Goal: Navigation & Orientation: Find specific page/section

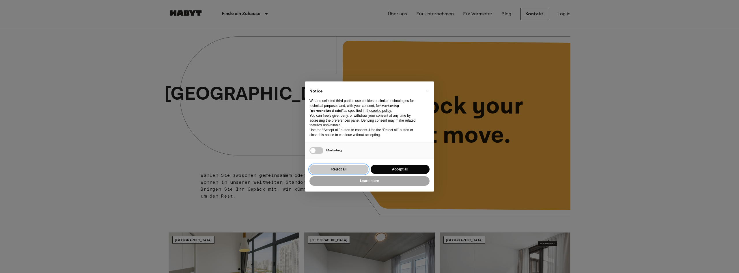
click at [350, 167] on button "Reject all" at bounding box center [338, 169] width 59 height 10
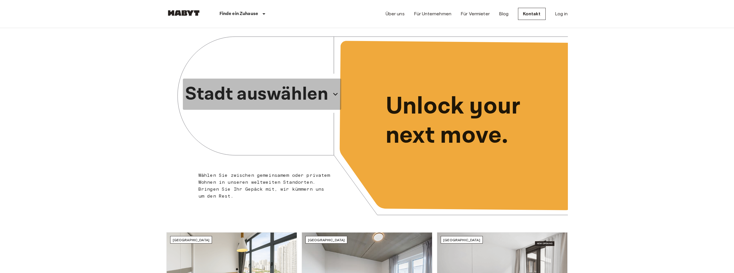
click at [320, 95] on p "Stadt auswählen" at bounding box center [256, 94] width 143 height 28
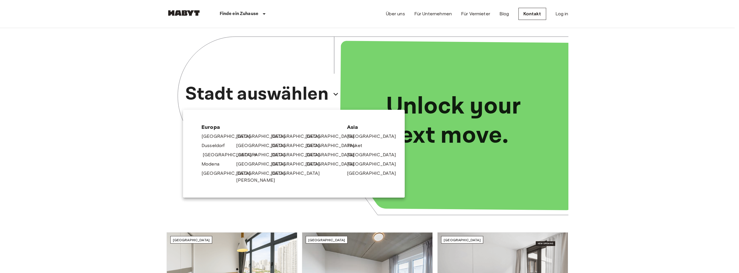
click at [205, 154] on link "[GEOGRAPHIC_DATA]" at bounding box center [230, 154] width 55 height 7
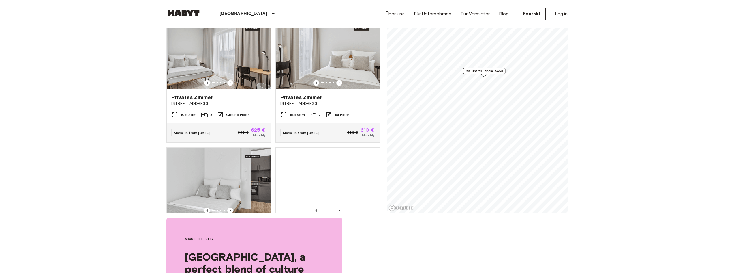
scroll to position [58, 0]
